Goal: Communication & Community: Ask a question

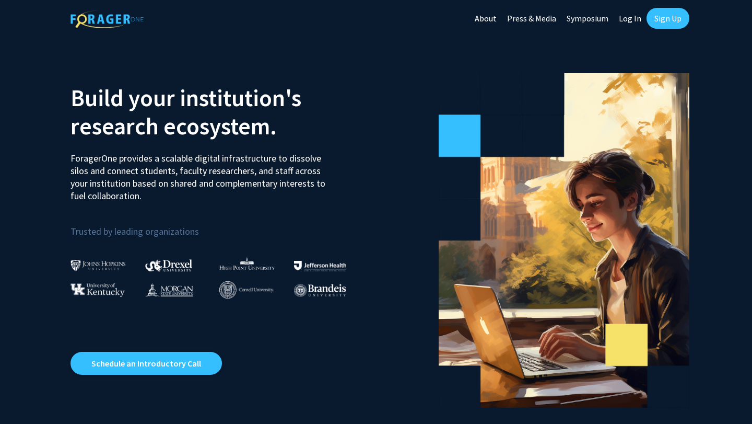
click at [637, 21] on link "Log In" at bounding box center [630, 18] width 33 height 37
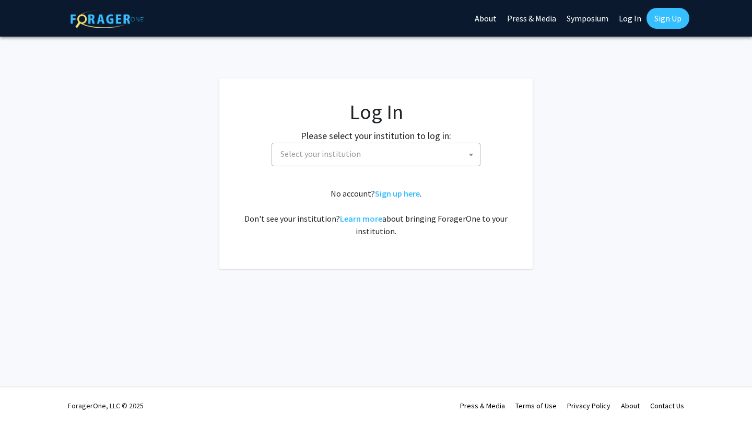
click at [389, 157] on span "Select your institution" at bounding box center [378, 153] width 204 height 21
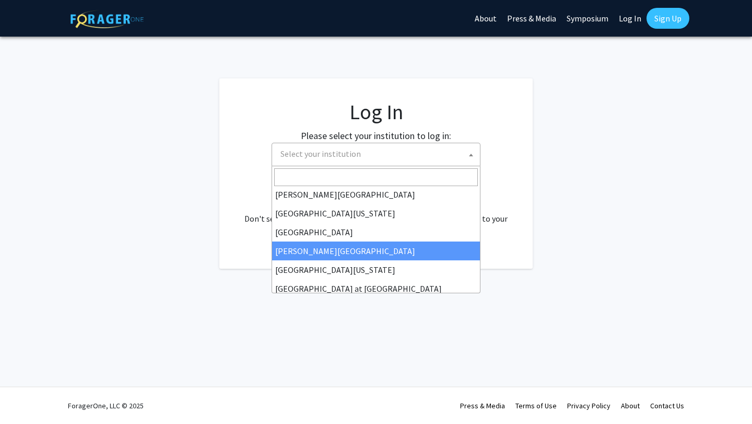
scroll to position [366, 0]
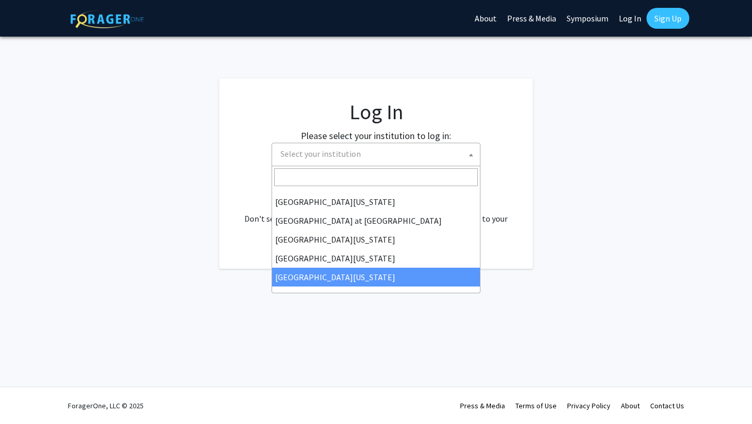
select select "33"
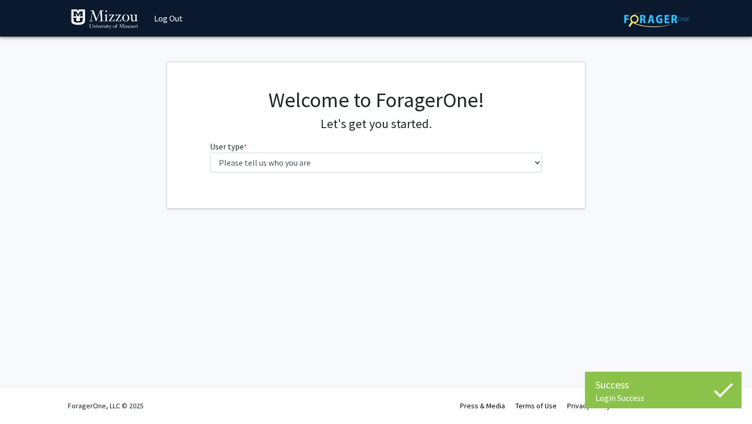
click at [434, 151] on fg-select "User type * required Please tell us who you are Undergraduate Student Master's …" at bounding box center [376, 156] width 333 height 32
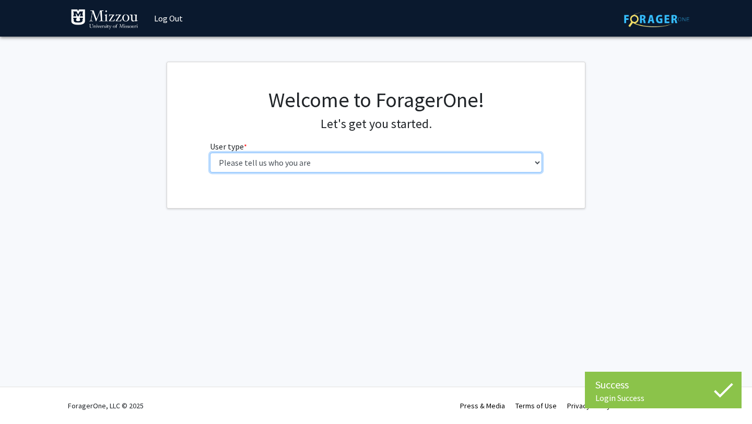
click at [424, 163] on select "Please tell us who you are Undergraduate Student Master's Student Doctoral Cand…" at bounding box center [376, 162] width 333 height 20
select select "1: undergrad"
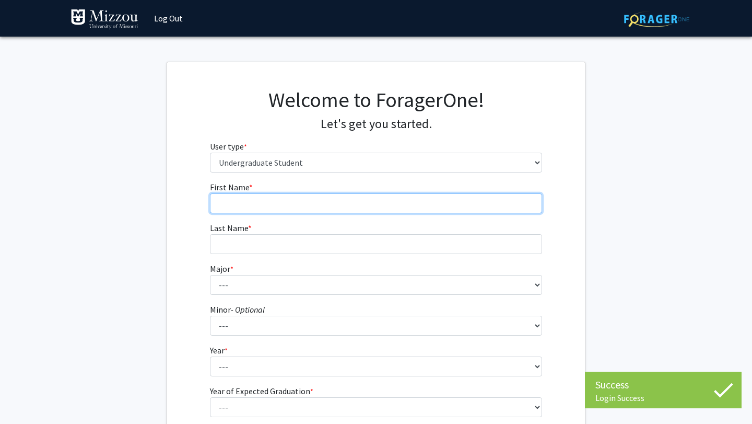
click at [393, 198] on input "First Name * required" at bounding box center [376, 203] width 333 height 20
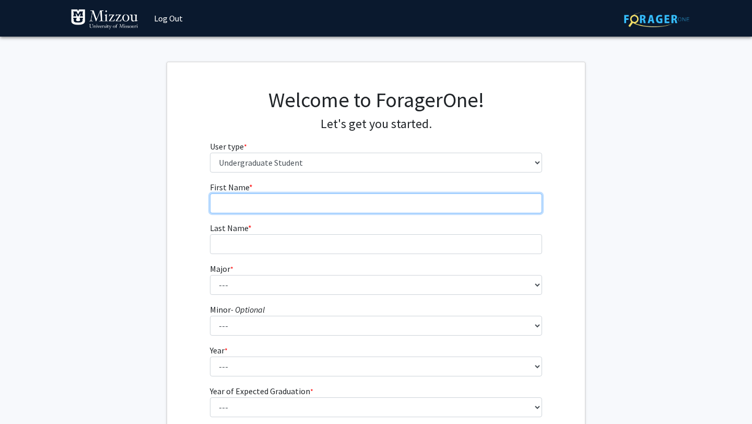
type input "Jaqueline"
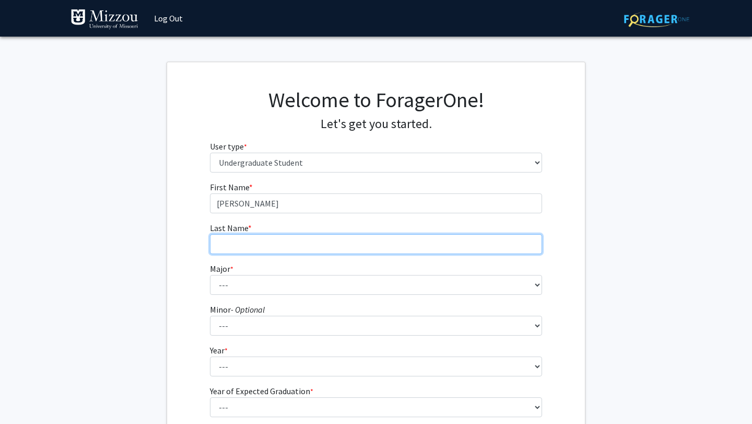
type input "Niemann"
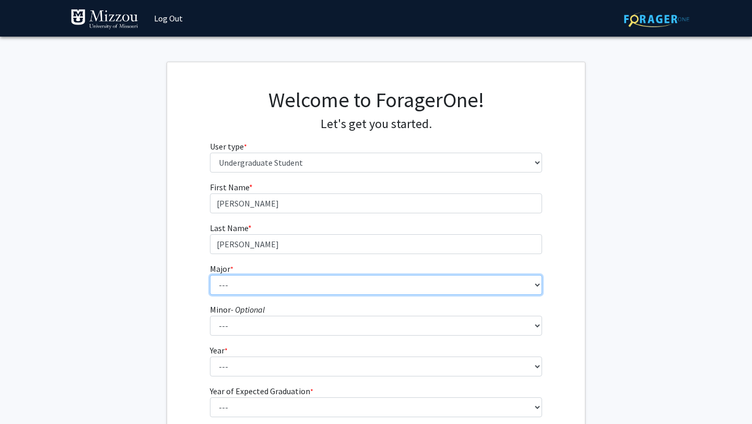
click at [300, 290] on select "--- Agribusiness Management Agricultural Education Agricultural Education: Comm…" at bounding box center [376, 285] width 333 height 20
select select "135: 2628"
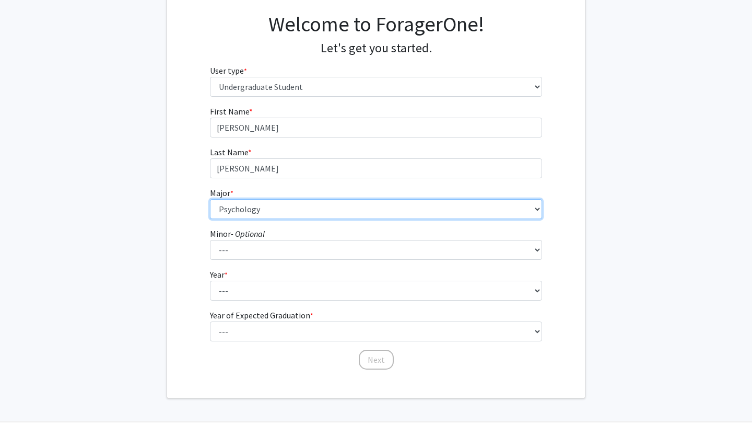
scroll to position [111, 0]
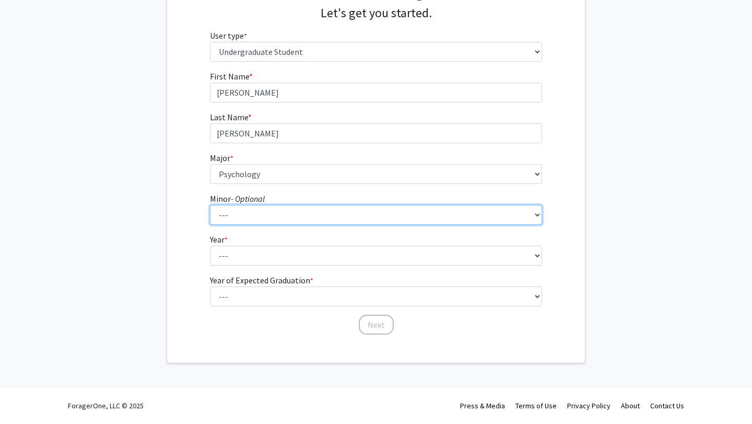
click at [321, 219] on select "--- Accountancy Aerospace Engineering Aerospace Studies Agribusiness Management…" at bounding box center [376, 215] width 333 height 20
select select "52: 2008"
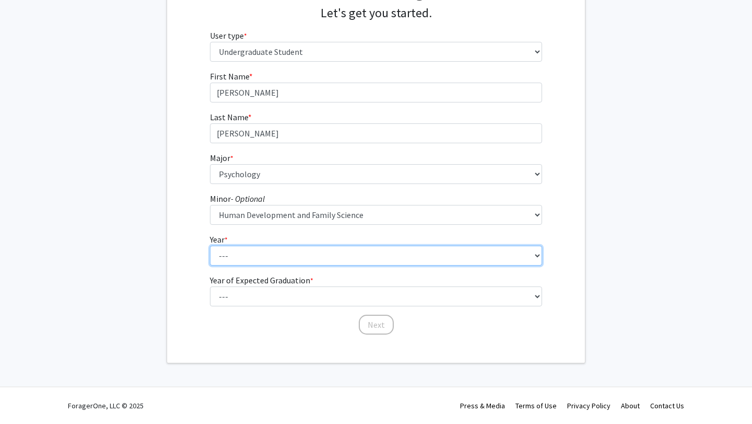
click at [313, 261] on select "--- First-year Sophomore Junior Senior Postbaccalaureate Certificate" at bounding box center [376, 255] width 333 height 20
select select "4: senior"
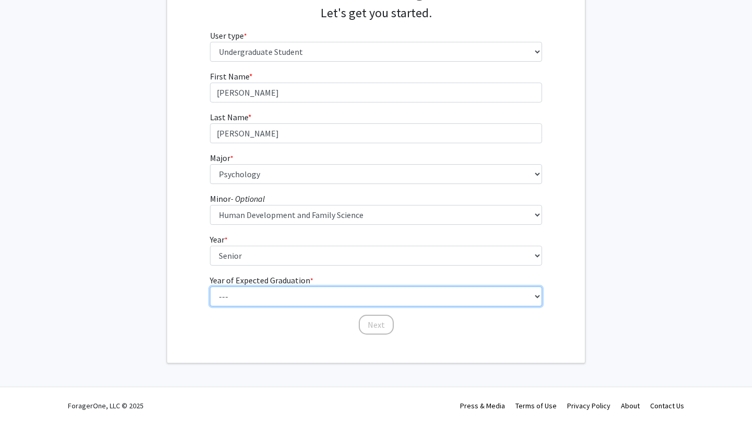
click at [308, 299] on select "--- 2025 2026 2027 2028 2029 2030 2031 2032 2033 2034" at bounding box center [376, 296] width 333 height 20
select select "1: 2025"
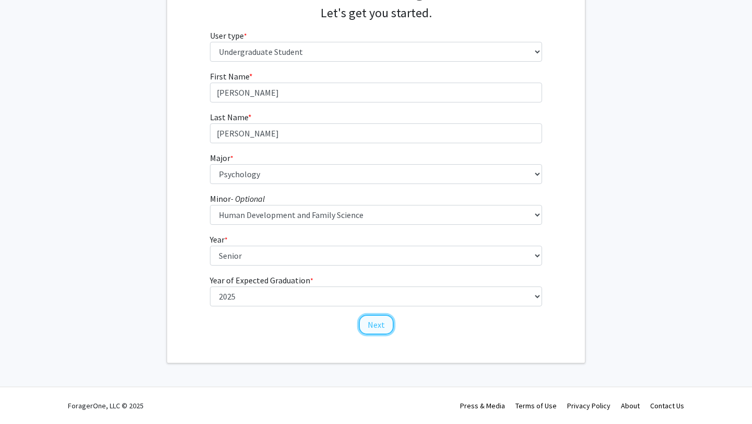
click at [369, 326] on button "Next" at bounding box center [376, 324] width 35 height 20
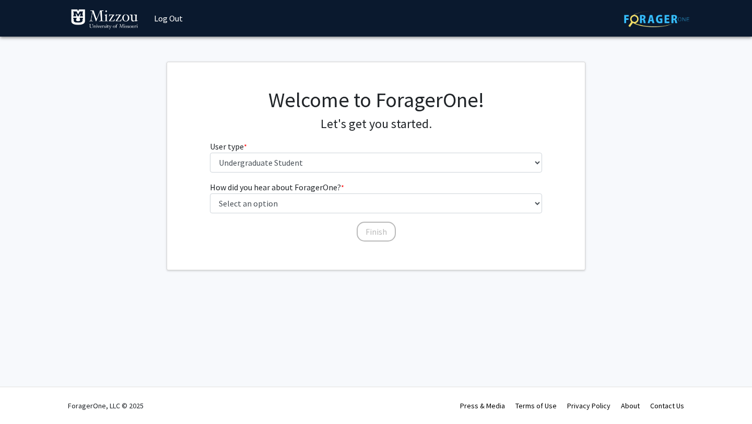
scroll to position [0, 0]
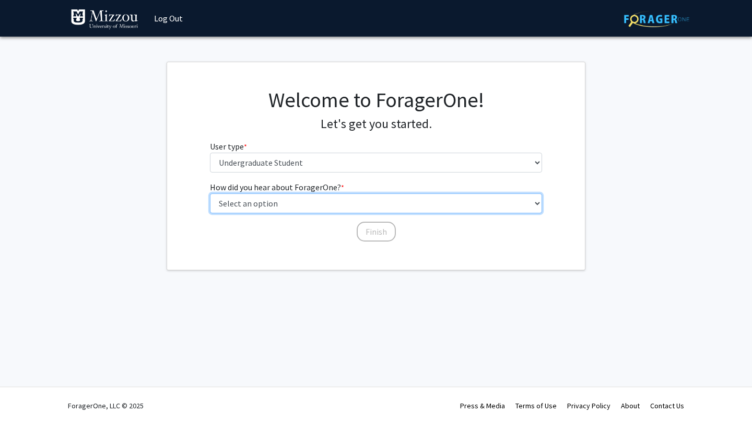
click at [369, 209] on select "Select an option Peer/student recommendation Faculty/staff recommendation Unive…" at bounding box center [376, 203] width 333 height 20
select select "2: faculty_recommendation"
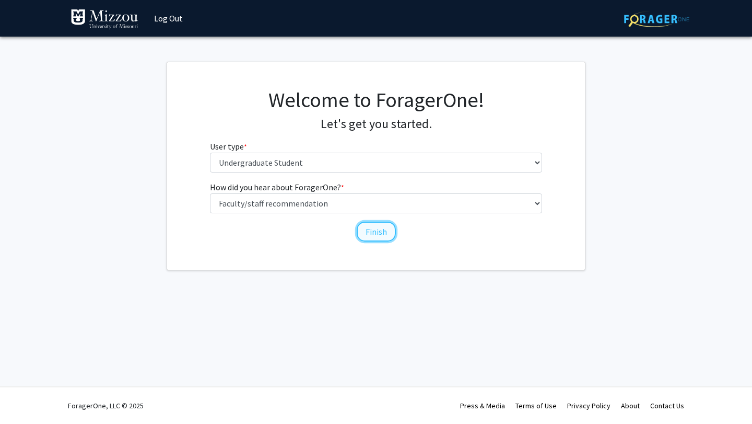
click at [370, 230] on button "Finish" at bounding box center [376, 231] width 39 height 20
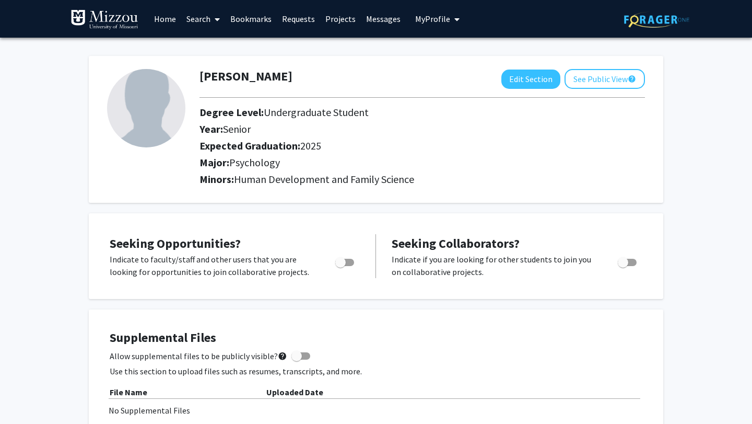
click at [198, 20] on link "Search" at bounding box center [203, 19] width 44 height 37
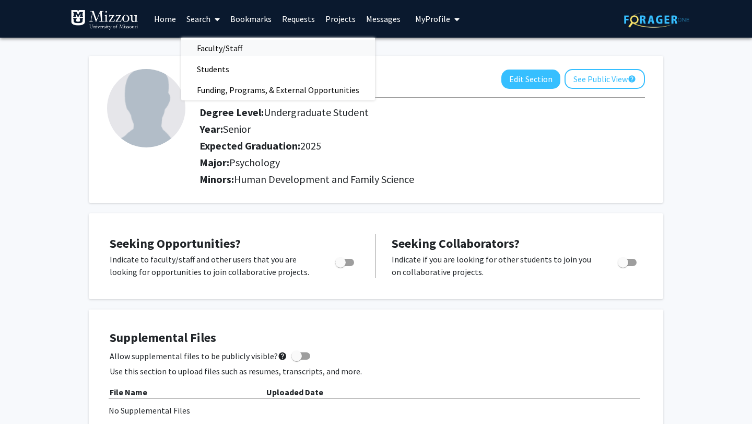
click at [222, 42] on span "Faculty/Staff" at bounding box center [219, 48] width 77 height 21
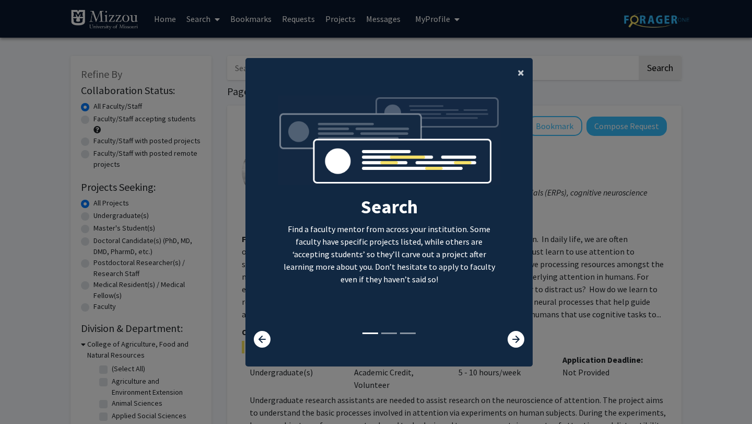
click at [526, 74] on button "×" at bounding box center [521, 72] width 24 height 29
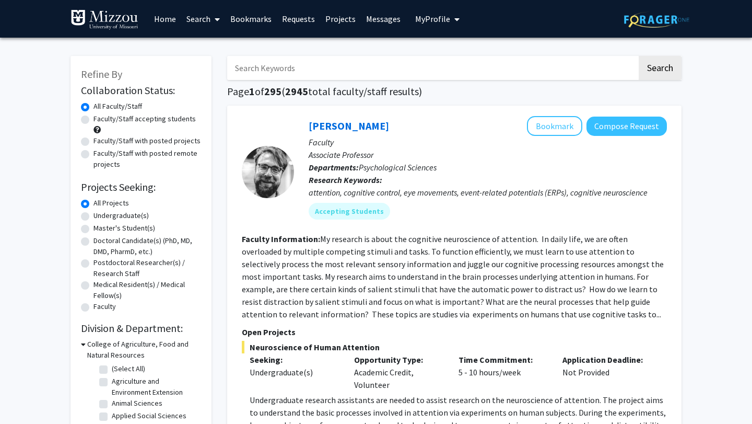
click at [417, 72] on input "Search Keywords" at bounding box center [432, 68] width 410 height 24
click at [649, 62] on button "Search" at bounding box center [660, 68] width 43 height 24
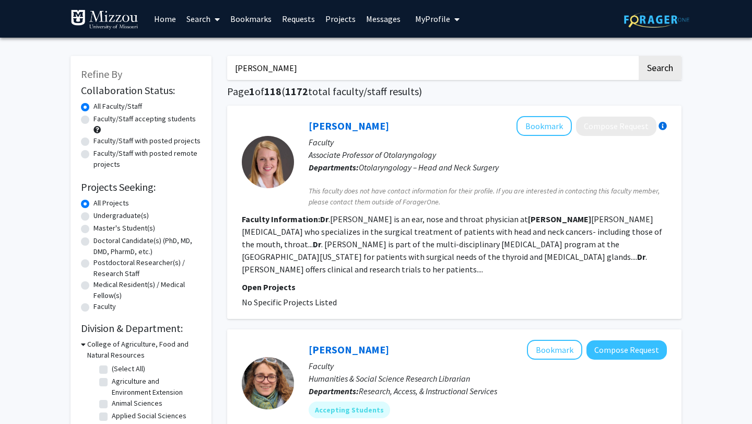
click at [335, 68] on input "Dr. Ellis" at bounding box center [432, 68] width 410 height 24
type input "Dr. Ellis-Kalton"
click at [662, 77] on button "Search" at bounding box center [660, 68] width 43 height 24
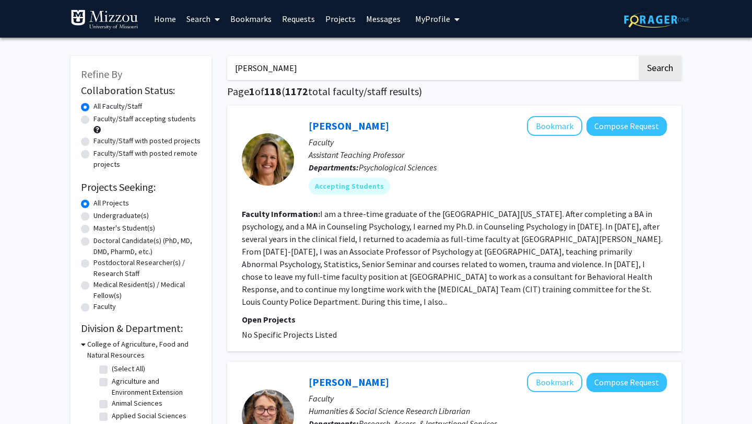
click at [500, 160] on p "Assistant Teaching Professor" at bounding box center [488, 154] width 358 height 13
click at [332, 122] on link "Carrie Ellis-Kalton" at bounding box center [349, 125] width 80 height 13
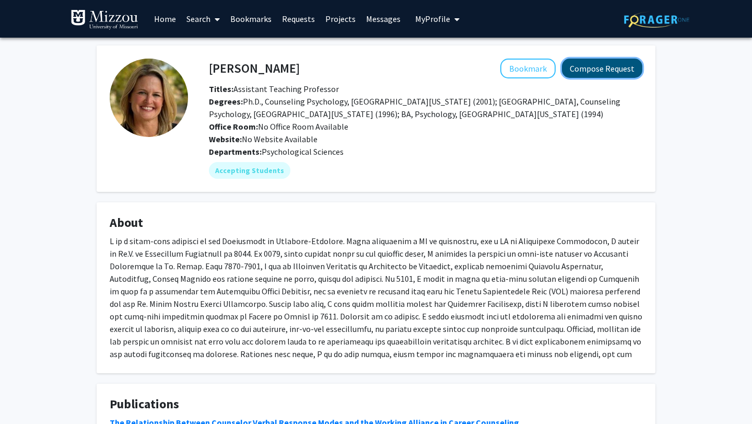
click at [605, 72] on button "Compose Request" at bounding box center [602, 67] width 80 height 19
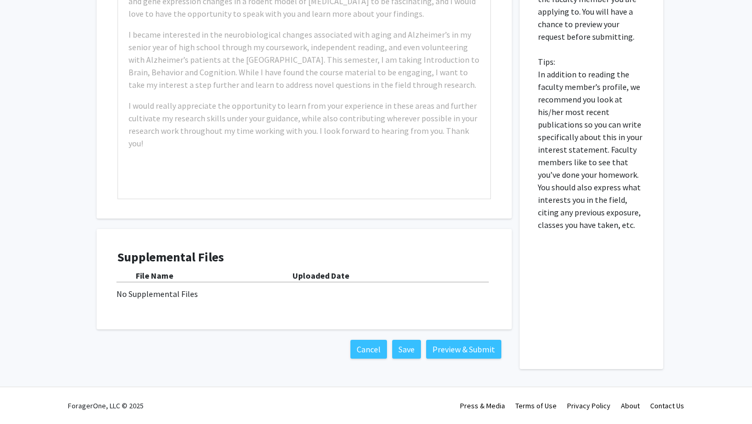
scroll to position [275, 0]
click at [459, 352] on button "Preview & Submit" at bounding box center [463, 348] width 75 height 19
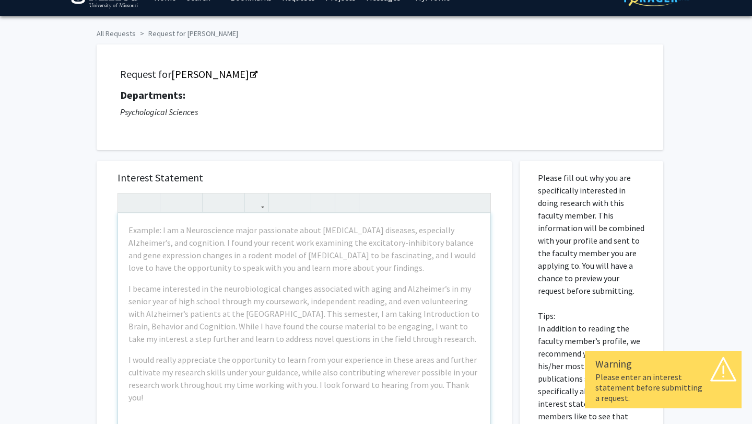
scroll to position [0, 0]
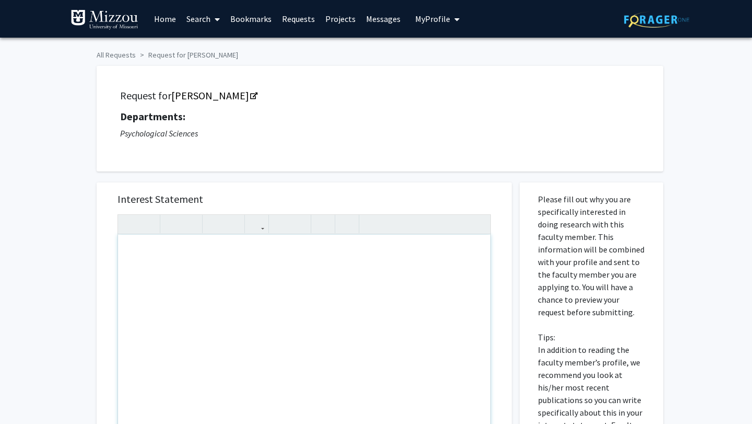
click at [179, 312] on div "Note to users with screen readers: Please press Alt+0 or Option+0 to deactivate…" at bounding box center [304, 353] width 372 height 239
type textarea "Completing request for Psych-1030-01.&nbsp;"
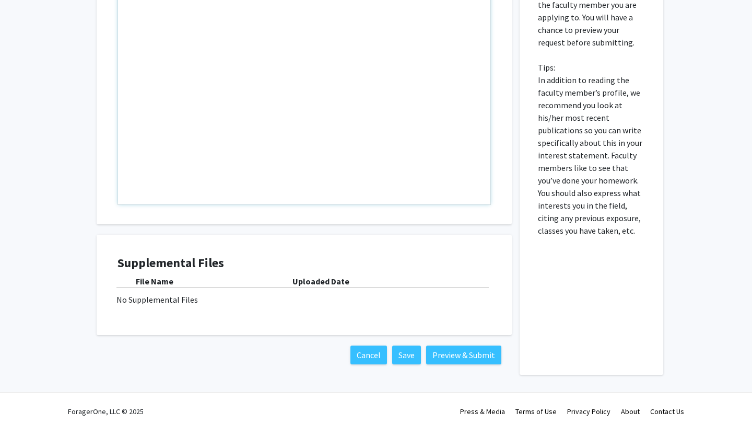
scroll to position [275, 0]
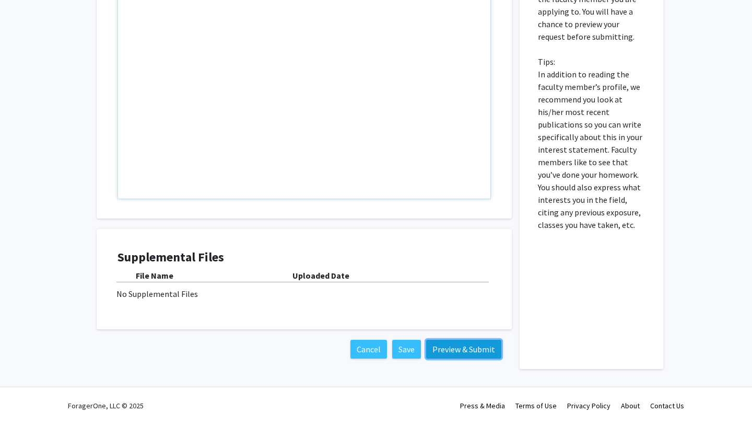
click at [460, 345] on button "Preview & Submit" at bounding box center [463, 348] width 75 height 19
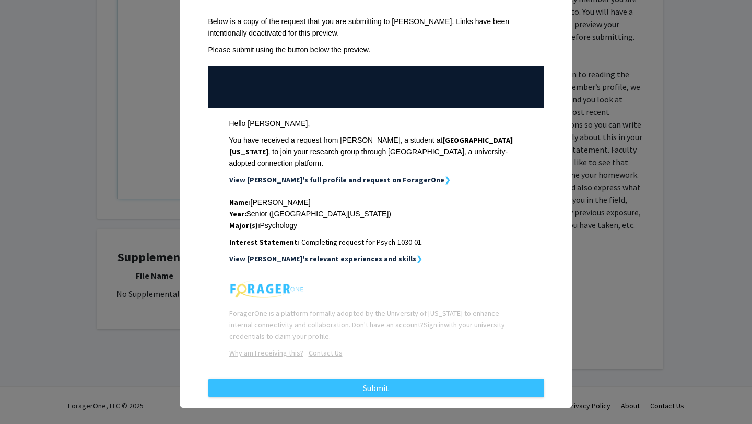
scroll to position [49, 0]
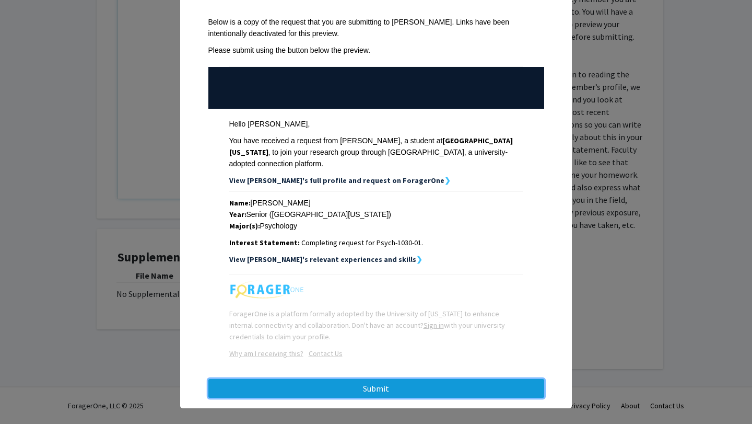
click at [417, 379] on button "Submit" at bounding box center [376, 388] width 336 height 19
